Goal: Check status: Check status

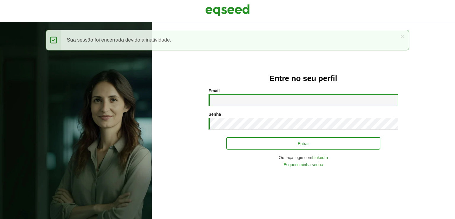
type input "**********"
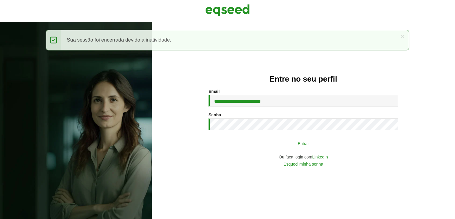
click at [280, 143] on button "Entrar" at bounding box center [303, 142] width 154 height 11
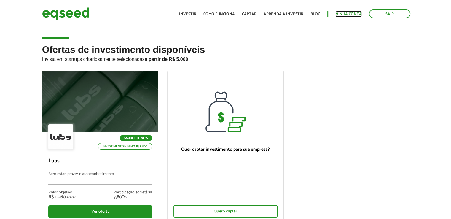
click at [350, 14] on link "Minha conta" at bounding box center [348, 14] width 26 height 4
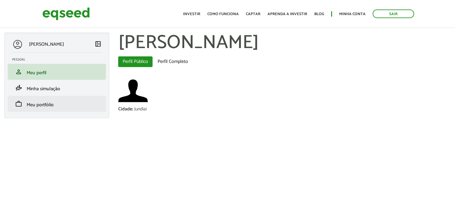
click at [45, 109] on li "work Meu portfólio" at bounding box center [57, 104] width 98 height 16
click at [39, 106] on span "Meu portfólio" at bounding box center [40, 105] width 27 height 8
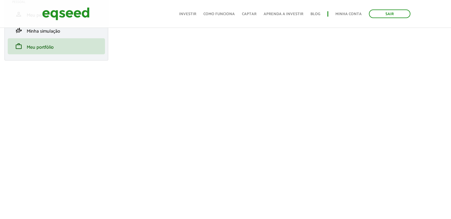
scroll to position [59, 0]
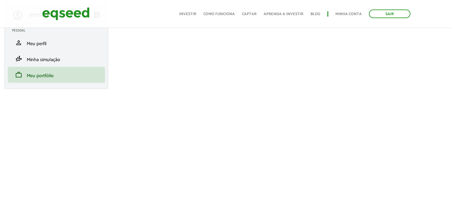
scroll to position [30, 0]
